Goal: Information Seeking & Learning: Find specific fact

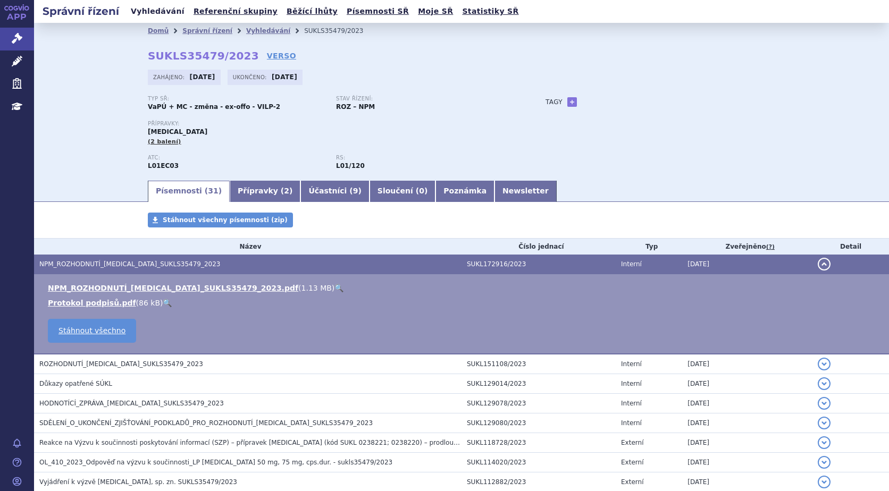
click at [165, 15] on link "Vyhledávání" at bounding box center [158, 11] width 60 height 14
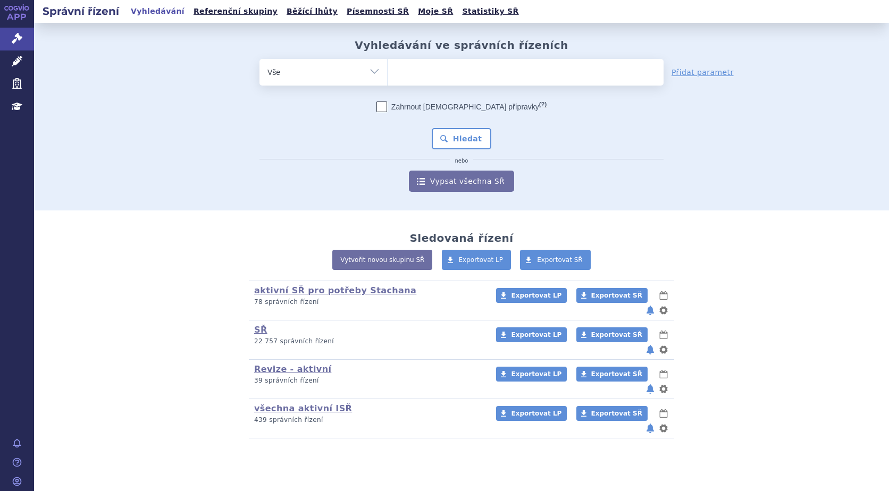
click at [417, 72] on ul at bounding box center [525, 70] width 276 height 22
click at [387, 72] on select at bounding box center [387, 71] width 1 height 27
type input "ry"
type input "ryb"
type input "rybre"
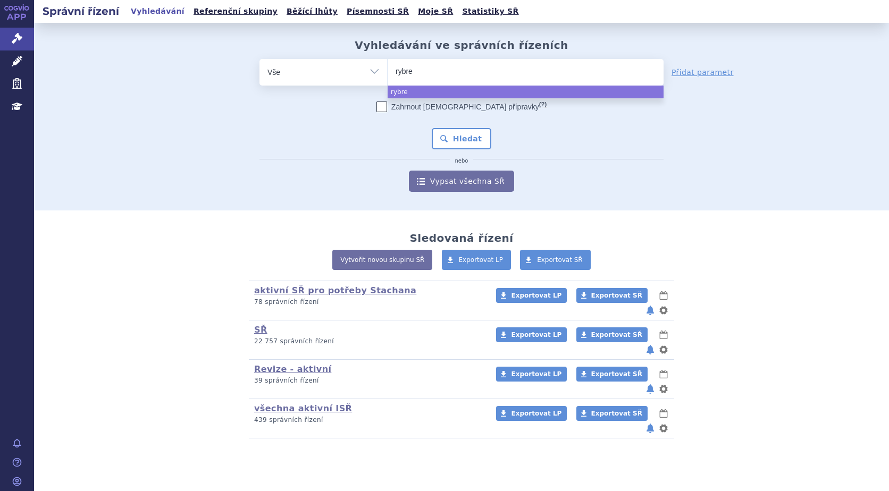
type input "rybrev"
type input "rybreva"
type input "rybrevan"
type input "rybrevant"
select select "rybrevant"
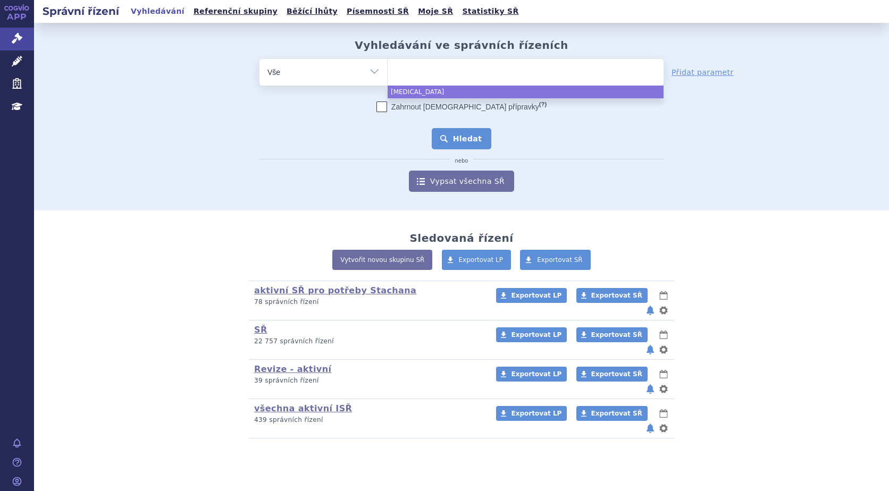
click at [464, 138] on button "Hledat" at bounding box center [462, 138] width 60 height 21
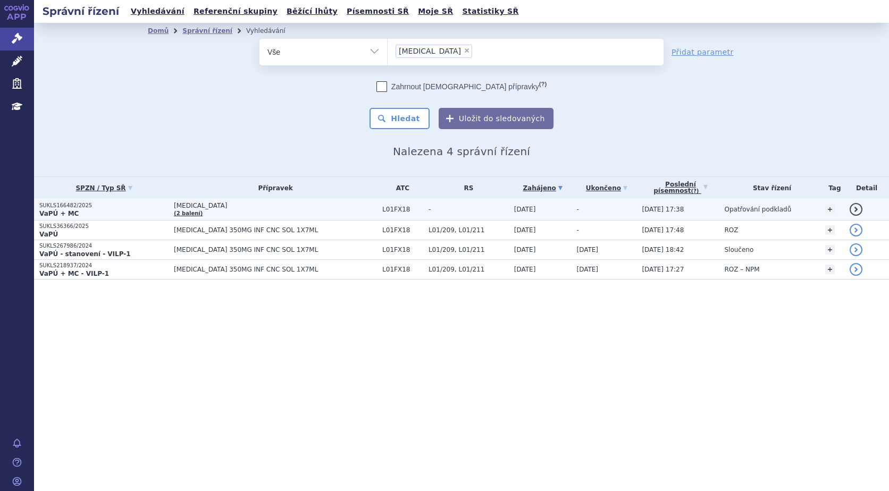
click at [57, 207] on p "SUKLS166482/2025" at bounding box center [103, 205] width 129 height 7
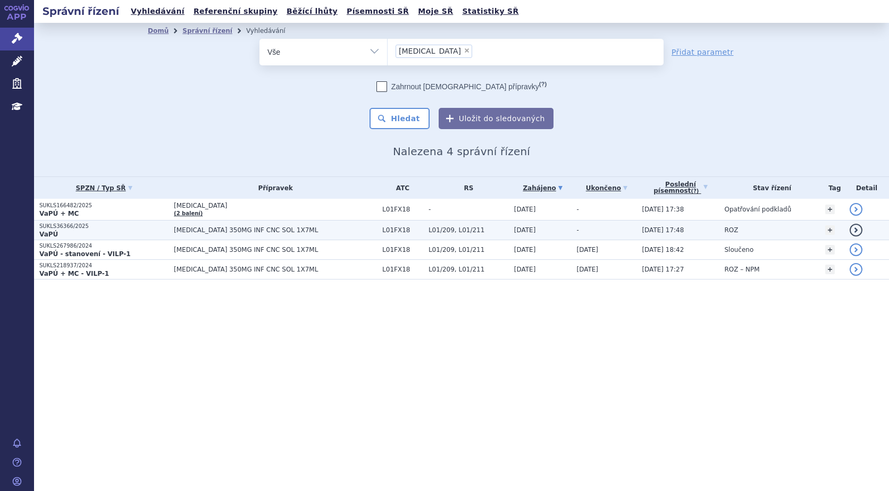
click at [69, 226] on p "SUKLS36366/2025" at bounding box center [103, 226] width 129 height 7
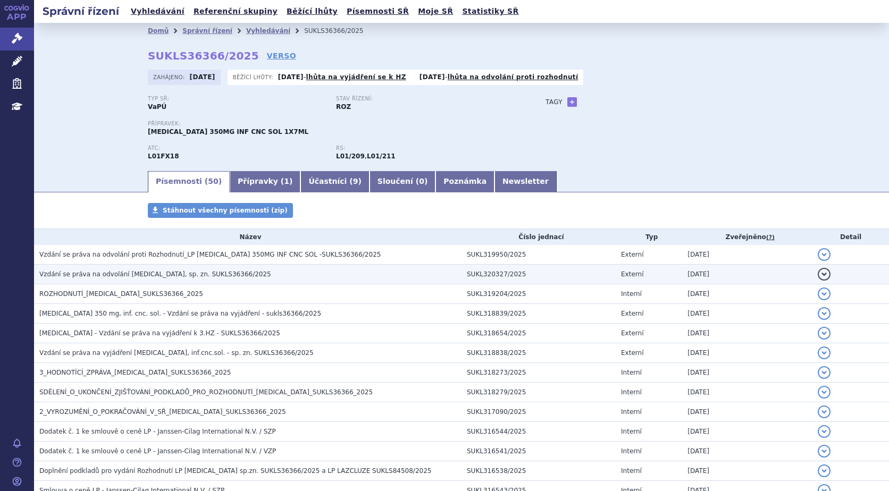
click at [127, 275] on span "Vzdání se práva na odvolání RYBREVANT, sp. zn. SUKLS36366/2025" at bounding box center [155, 274] width 232 height 7
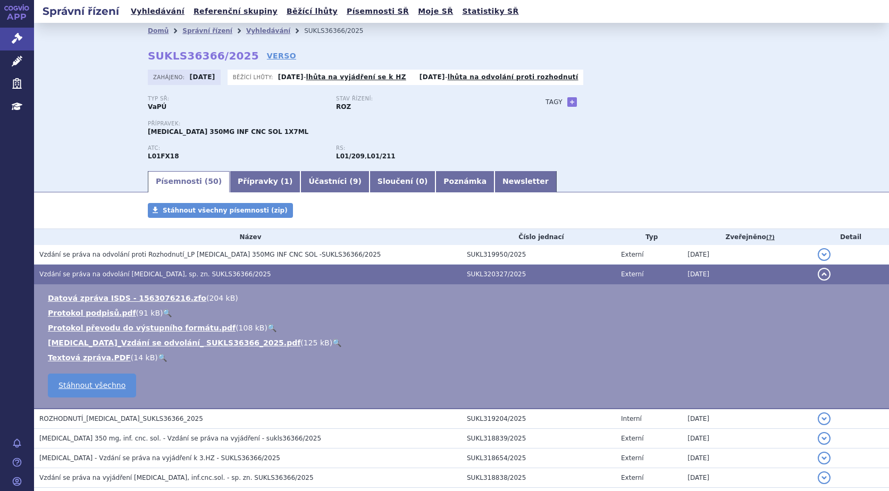
click at [332, 342] on link "🔍" at bounding box center [336, 343] width 9 height 9
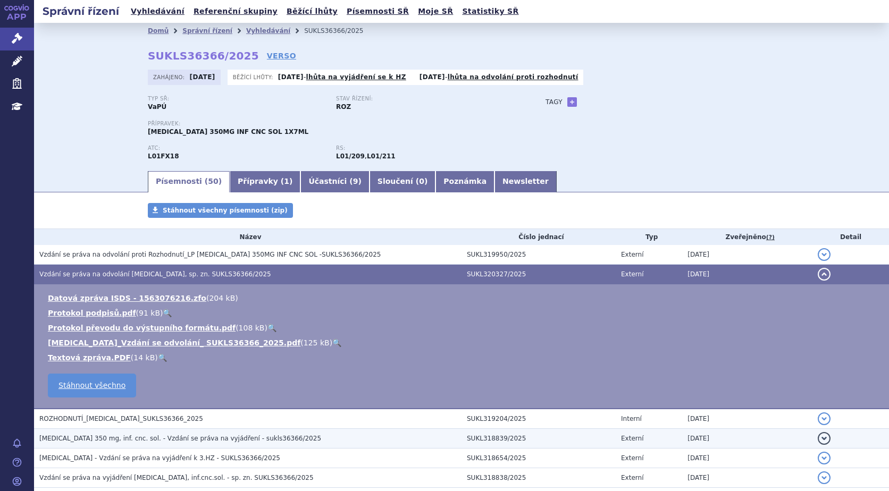
click at [143, 436] on span "RYBREVANT 350 mg, inf. cnc. sol. - Vzdání se práva na vyjádření - sukls36366/20…" at bounding box center [180, 438] width 282 height 7
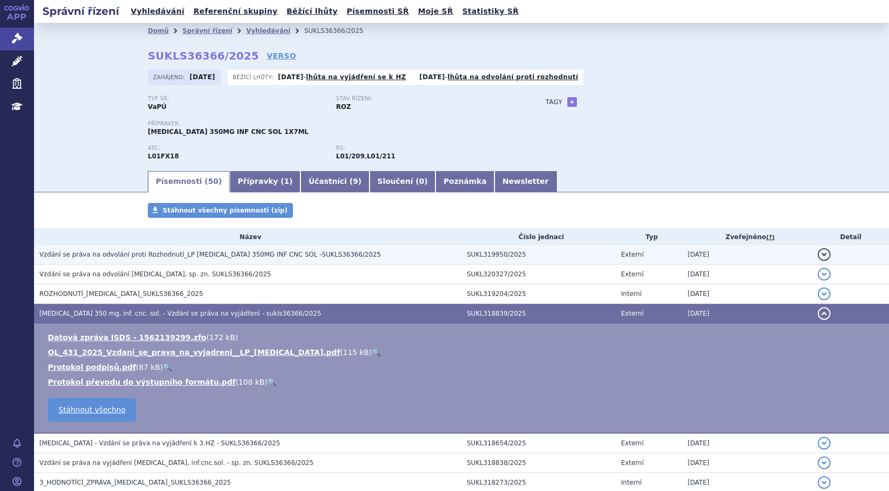
click at [141, 251] on span "Vzdání se práva na odvolání proti Rozhodnutí_LP RYBREVANT 350MG INF CNC SOL -SU…" at bounding box center [209, 254] width 341 height 7
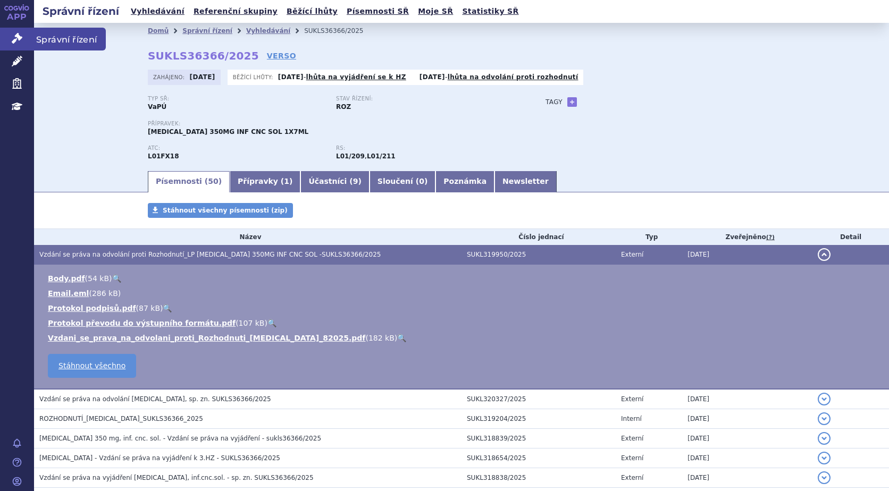
click at [13, 39] on icon at bounding box center [17, 38] width 11 height 11
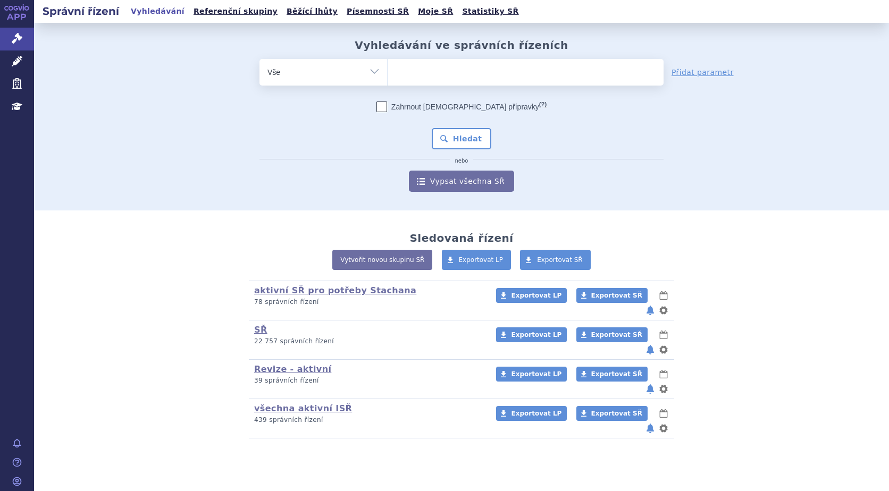
click at [427, 67] on ul at bounding box center [525, 70] width 276 height 22
click at [387, 67] on select at bounding box center [387, 71] width 1 height 27
type input "ta"
type input "tal"
type input "talv"
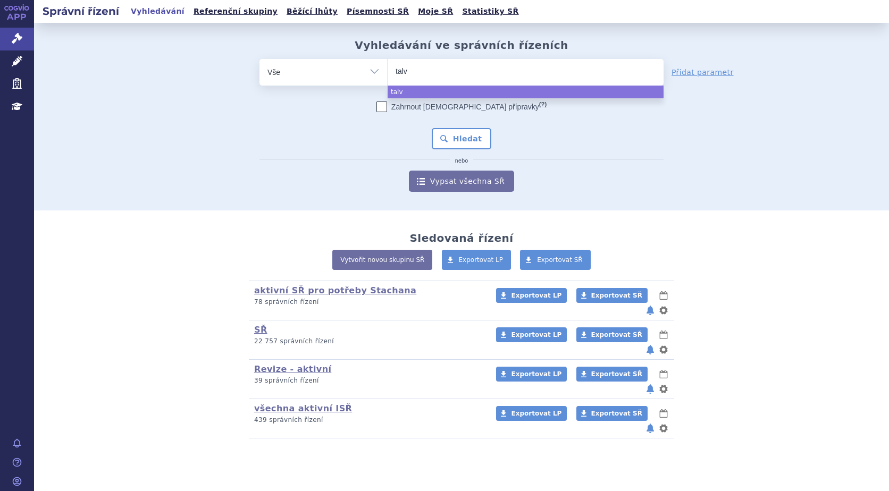
type input "talve"
type input "talvex"
type input "talve"
type input "talvey"
select select "talvey"
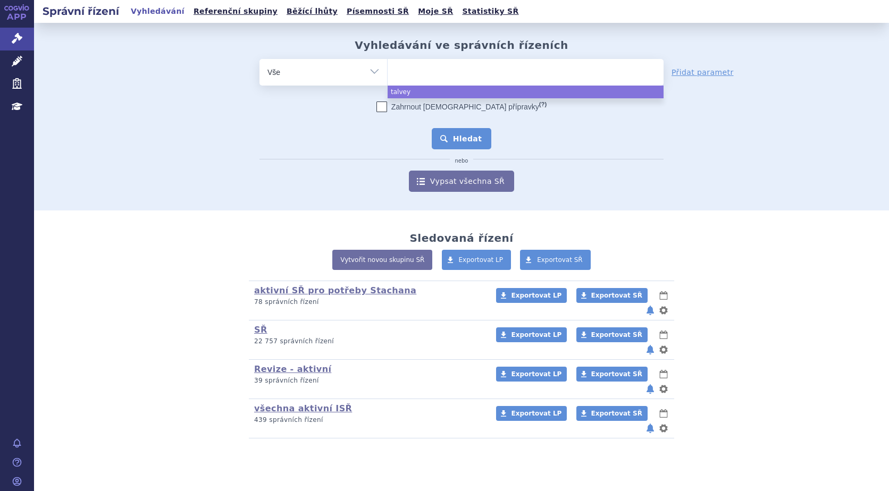
click at [456, 140] on button "Hledat" at bounding box center [462, 138] width 60 height 21
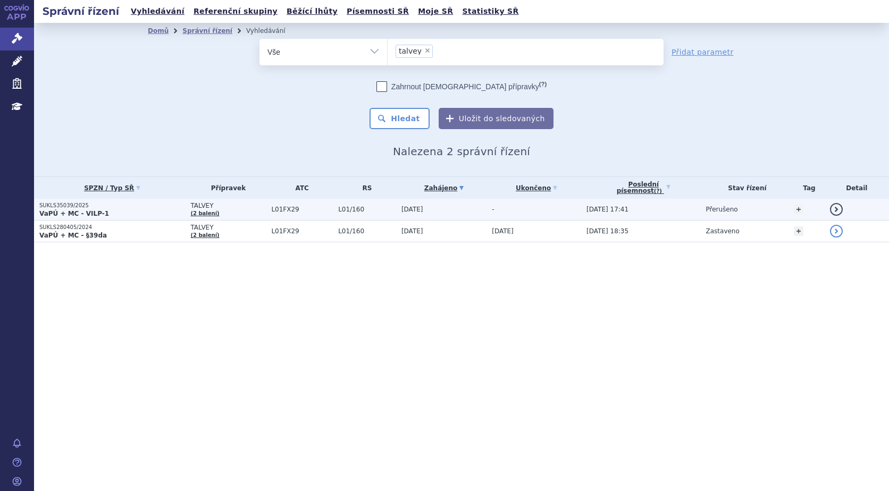
click at [58, 207] on p "SUKLS35039/2025" at bounding box center [112, 205] width 146 height 7
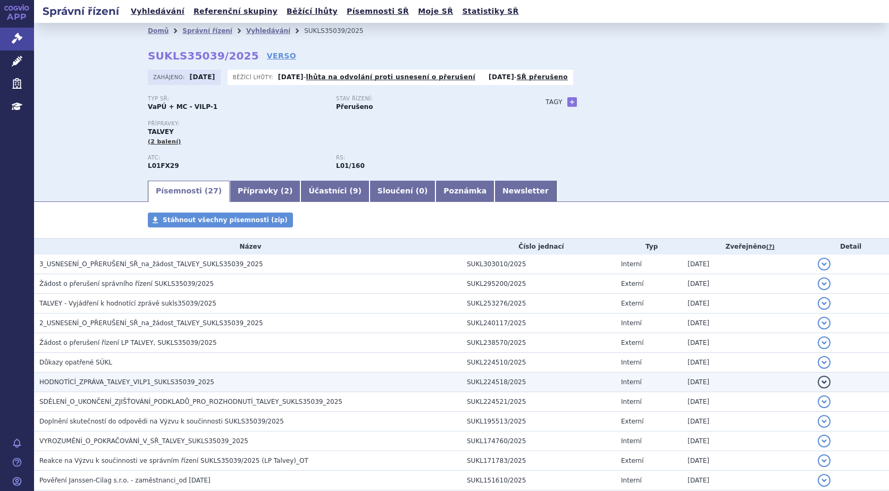
click at [100, 383] on span "HODNOTÍCÍ_ZPRÁVA_TALVEY_VILP1_SUKLS35039_2025" at bounding box center [126, 381] width 175 height 7
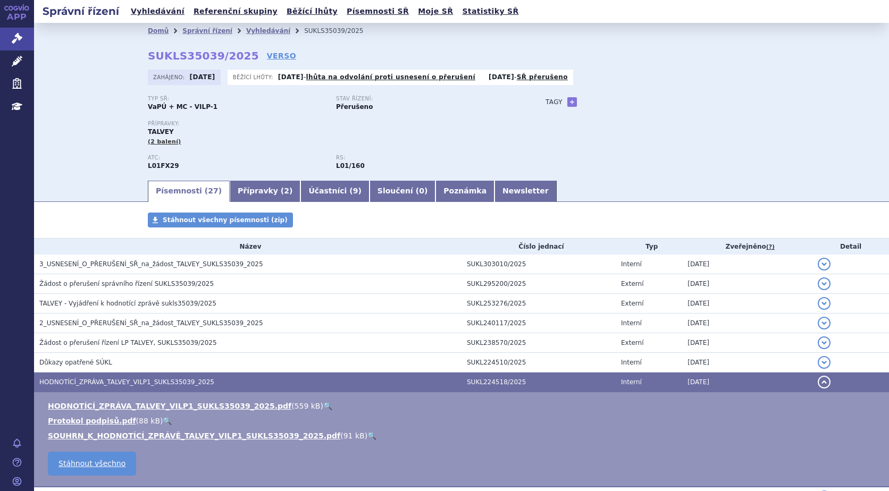
click at [323, 406] on link "🔍" at bounding box center [327, 406] width 9 height 9
click at [150, 13] on link "Vyhledávání" at bounding box center [158, 11] width 60 height 14
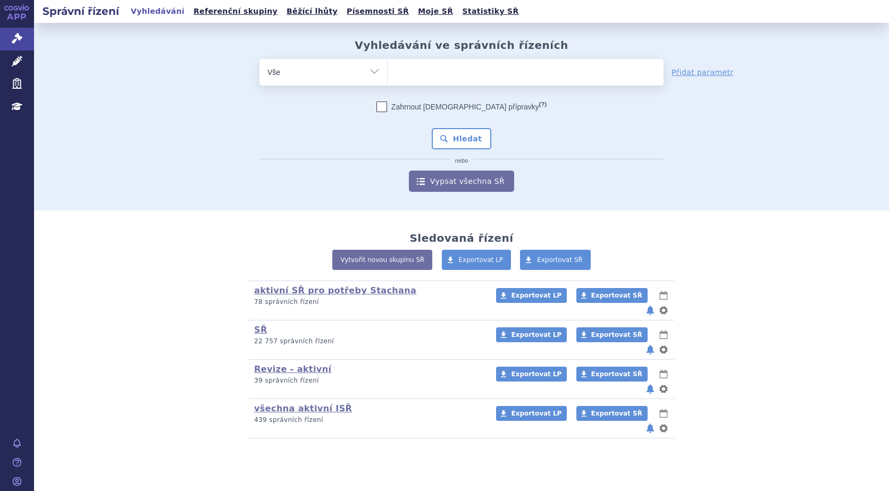
click at [418, 75] on ul at bounding box center [525, 70] width 276 height 22
click at [387, 75] on select at bounding box center [387, 71] width 1 height 27
type input "te"
type input "tec"
type input "tecv"
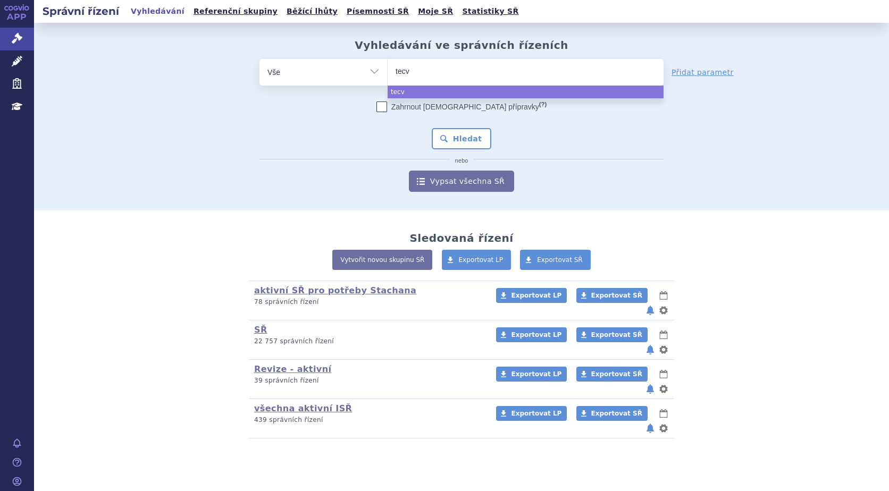
type input "tecva"
type input "tecvai"
type input "tecva"
type input "tecvay"
type input "tecvayl"
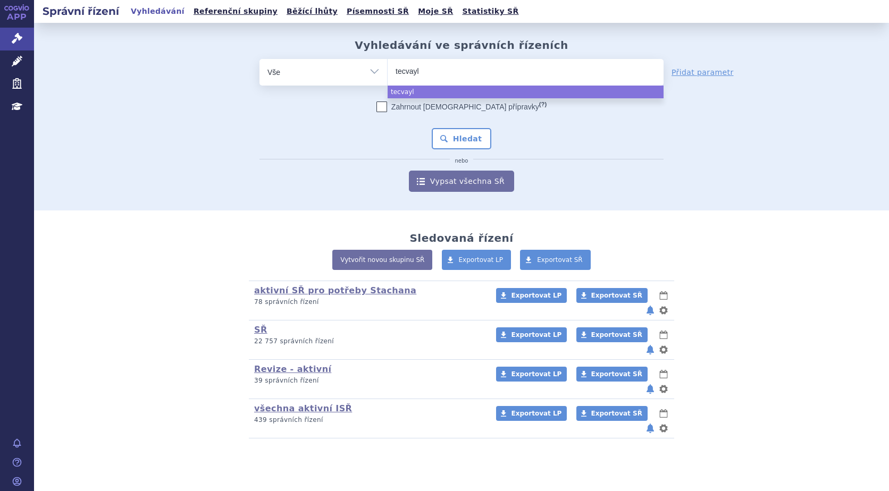
type input "tecvayli"
select select "tecvayli"
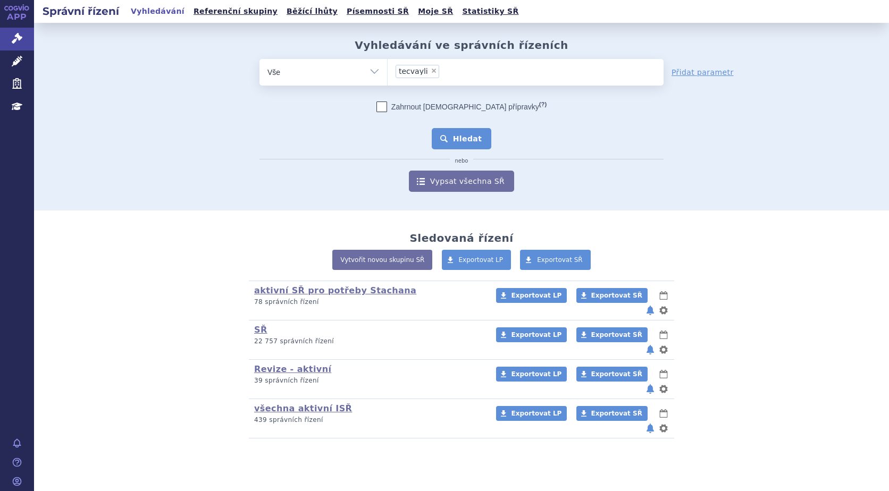
click at [456, 140] on button "Hledat" at bounding box center [462, 138] width 60 height 21
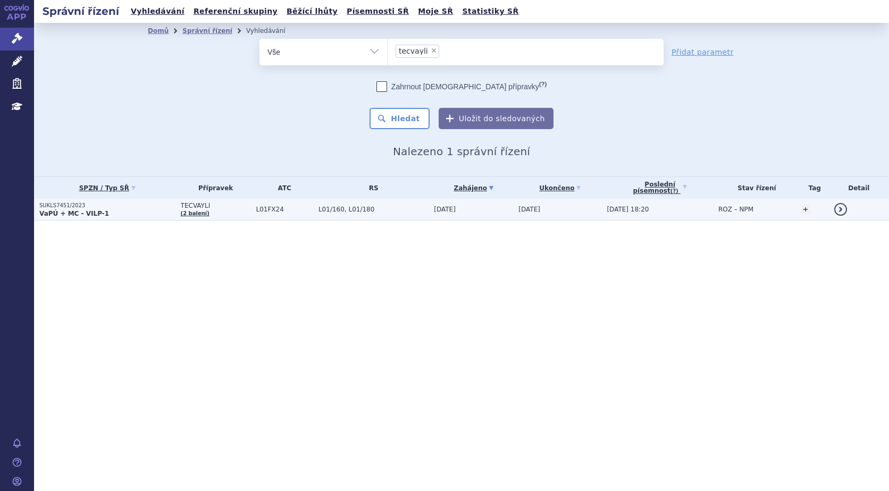
click at [60, 207] on p "SUKLS7451/2023" at bounding box center [107, 205] width 136 height 7
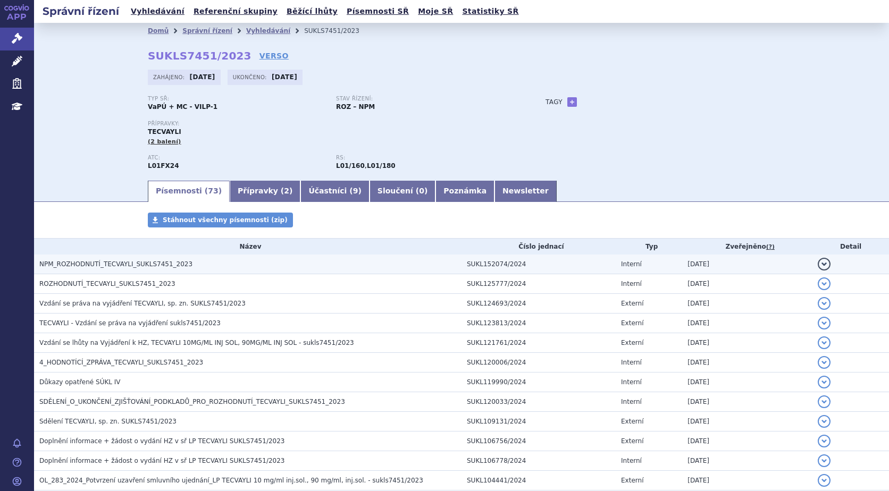
click at [119, 264] on span "NPM_ROZHODNUTÍ_TECVAYLI_SUKLS7451_2023" at bounding box center [115, 263] width 153 height 7
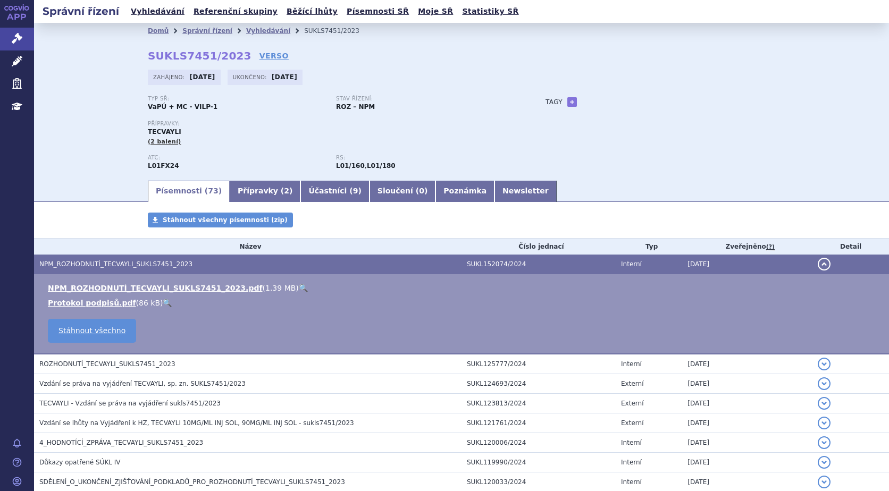
click at [299, 288] on link "🔍" at bounding box center [303, 288] width 9 height 9
click at [651, 142] on div "Typ SŘ: VaPÚ + MC - VILP-1 Stav řízení: ROZ – NPM Přípravky: [GEOGRAPHIC_DATA] …" at bounding box center [461, 137] width 627 height 83
click at [174, 290] on link "NPM_ROZHODNUTÍ_TECVAYLI_SUKLS7451_2023.pdf" at bounding box center [155, 288] width 215 height 9
